Goal: Obtain resource: Obtain resource

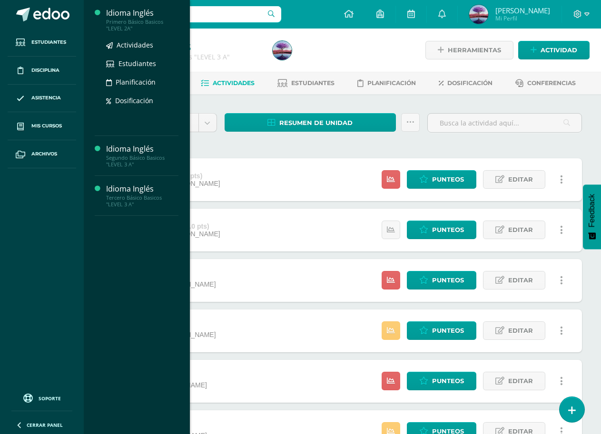
click at [129, 4] on div "Idioma Inglés Primero Básico Basicos "LEVEL 2A" Actividades Estudiantes Planifi…" at bounding box center [137, 68] width 84 height 136
click at [128, 17] on div "Idioma Inglés" at bounding box center [142, 13] width 72 height 11
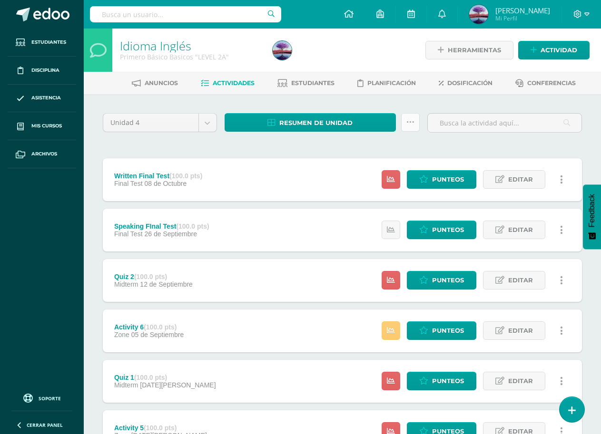
click at [410, 124] on icon at bounding box center [410, 122] width 8 height 8
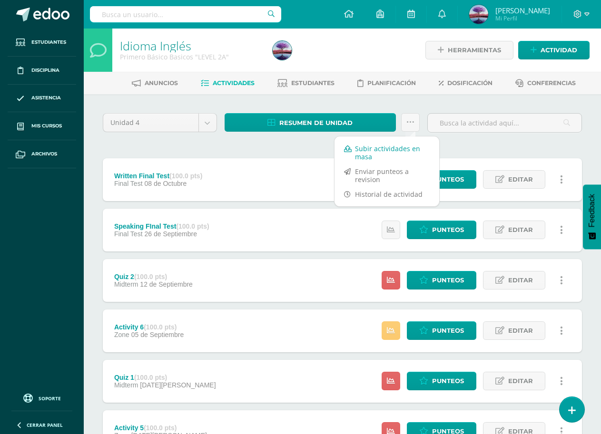
click at [392, 152] on link "Subir actividades en masa" at bounding box center [386, 152] width 105 height 23
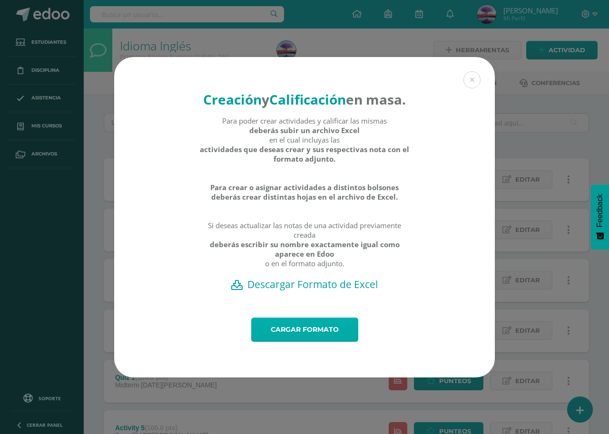
click at [285, 334] on link "Cargar formato" at bounding box center [304, 330] width 107 height 24
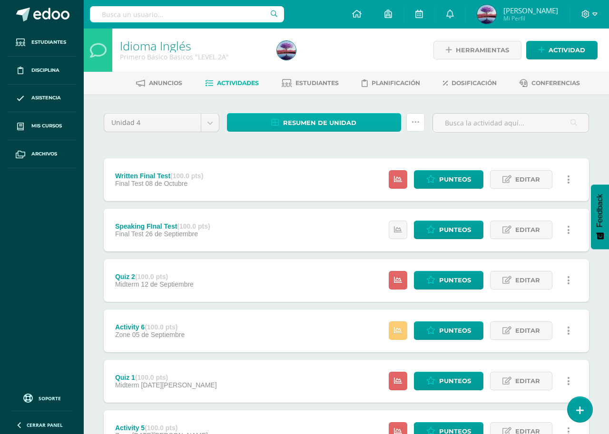
click at [413, 119] on icon at bounding box center [415, 122] width 8 height 8
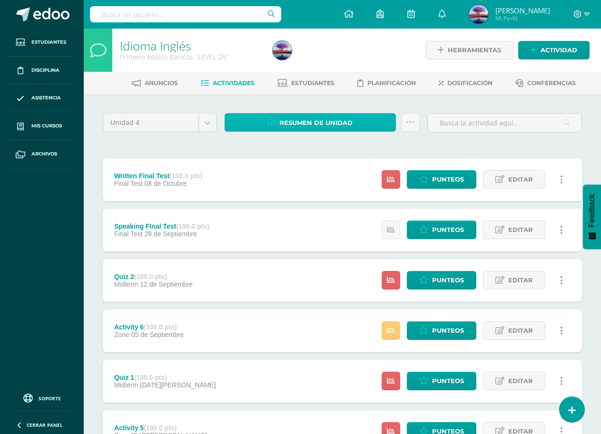
click at [382, 122] on link "Resumen de unidad" at bounding box center [310, 122] width 171 height 19
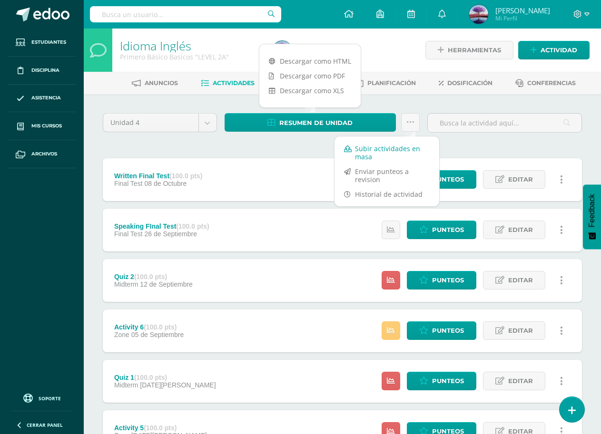
click at [399, 148] on link "Subir actividades en masa" at bounding box center [386, 152] width 105 height 23
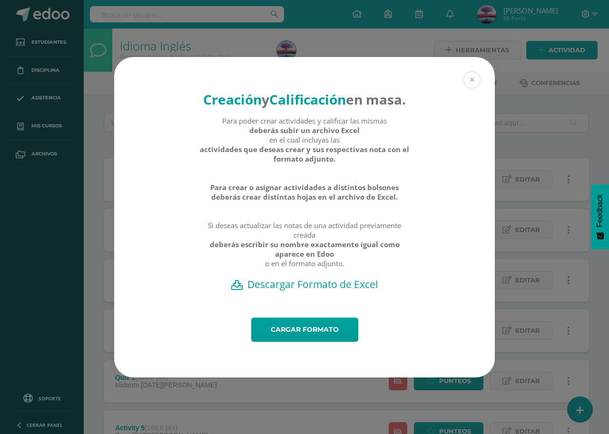
drag, startPoint x: 471, startPoint y: 70, endPoint x: 465, endPoint y: 70, distance: 6.7
click at [468, 71] on button at bounding box center [471, 79] width 17 height 17
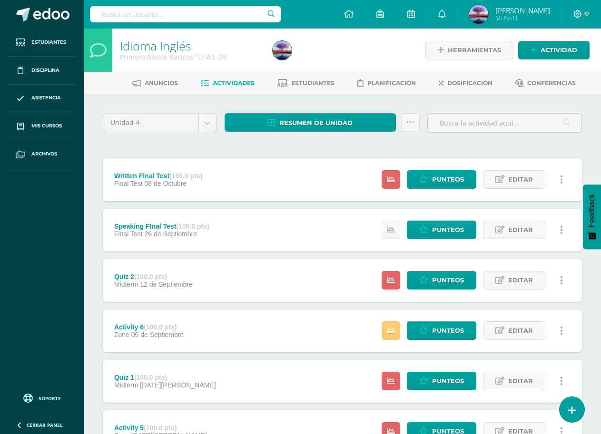
click at [298, 138] on div "Resumen de unidad" at bounding box center [322, 126] width 203 height 27
click at [304, 121] on span "Resumen de unidad" at bounding box center [315, 123] width 73 height 18
click at [294, 62] on link "Descargar como HTML" at bounding box center [309, 61] width 101 height 15
